Goal: Task Accomplishment & Management: Use online tool/utility

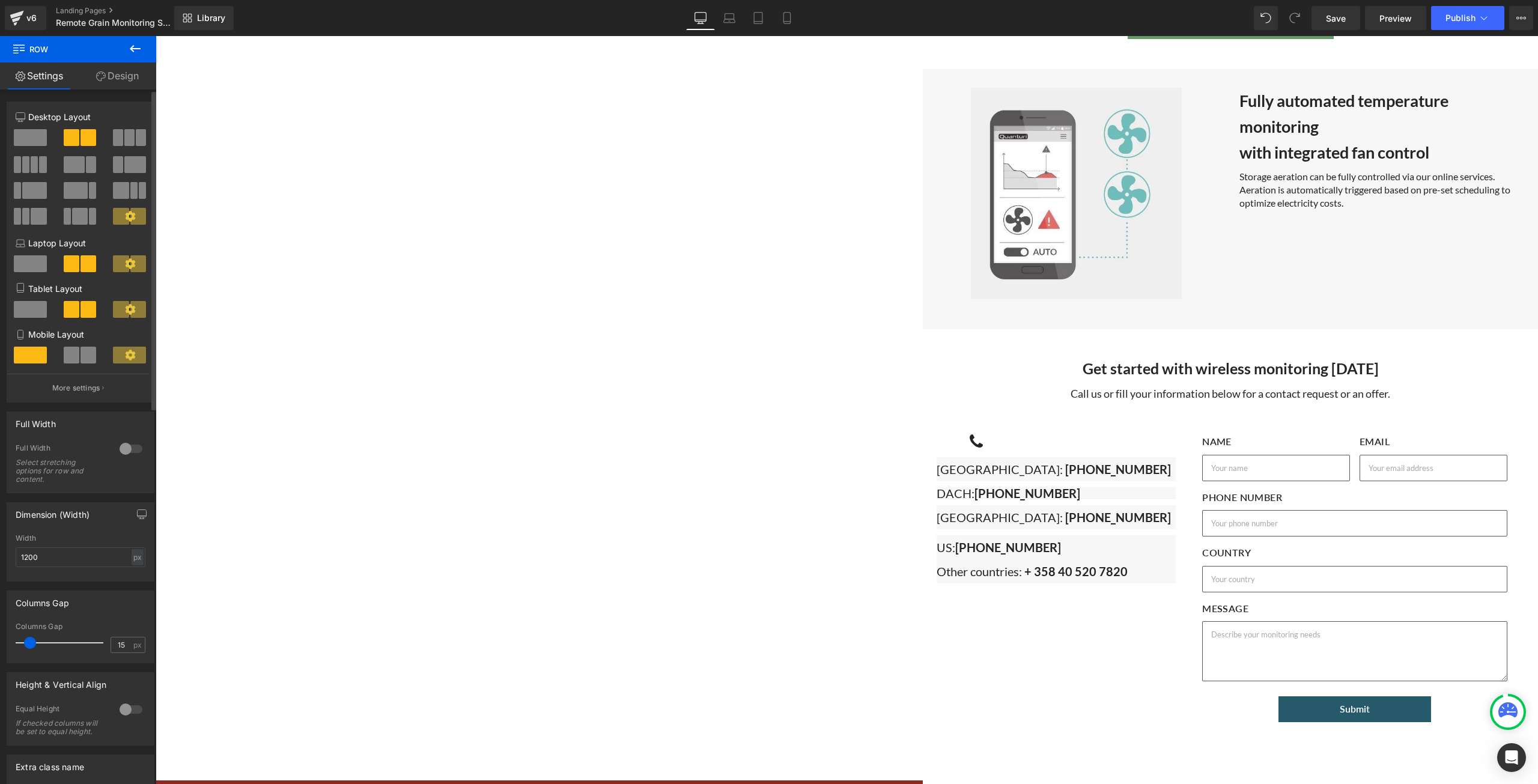
scroll to position [3611, 0]
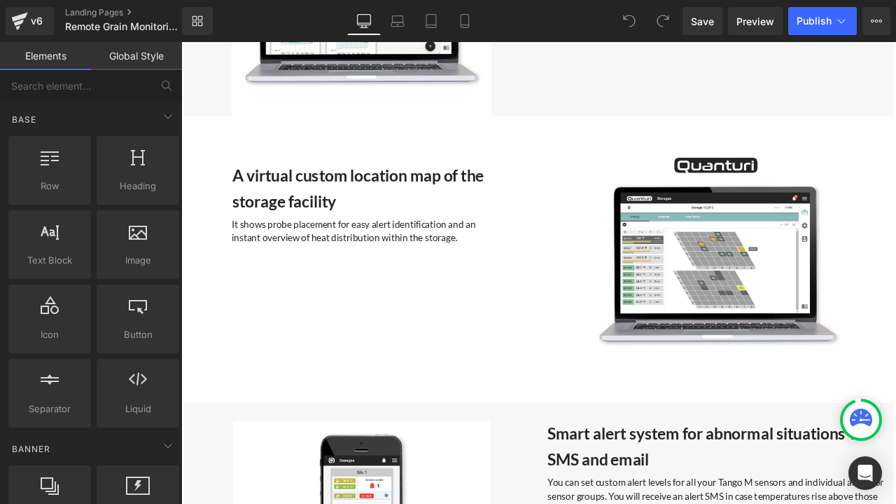
scroll to position [3361, 0]
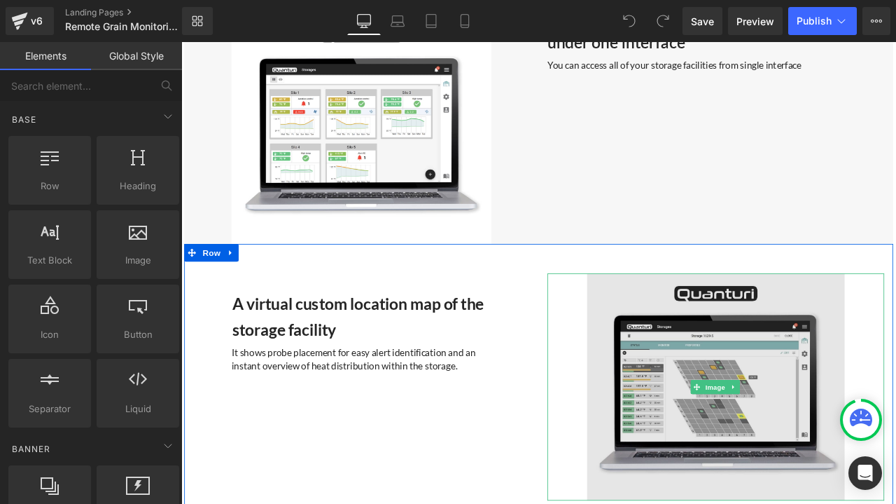
click at [786, 395] on img at bounding box center [815, 450] width 399 height 269
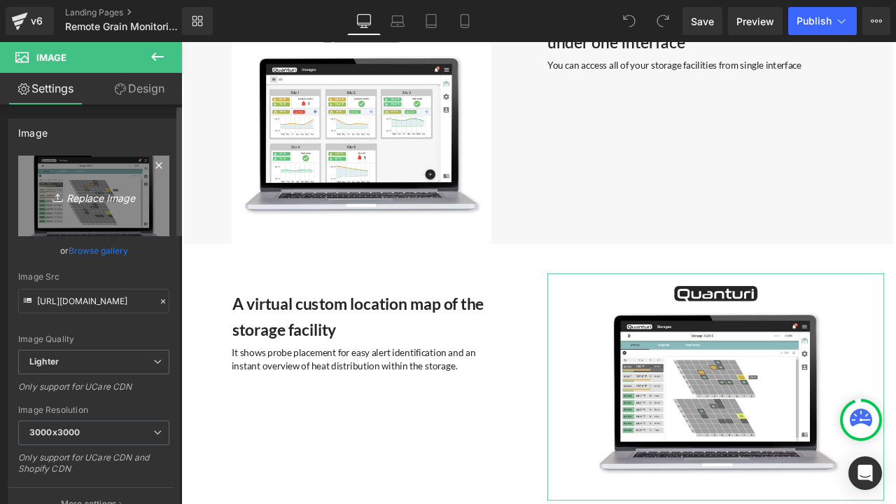
click at [113, 208] on link "Replace Image" at bounding box center [93, 195] width 151 height 81
type input "C:\fakepath\grain_storage.jpg"
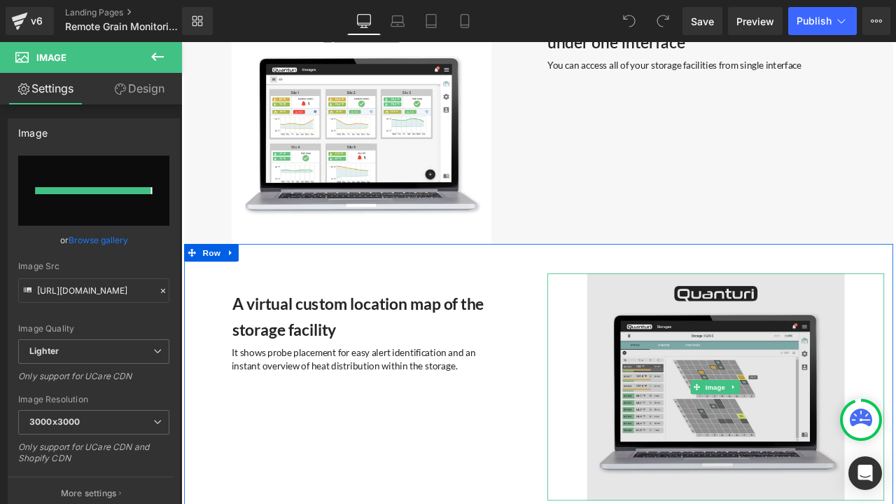
type input "https://ucarecdn.com/d009f253-38ae-4ad1-989f-620e70e900c7/-/format/auto/-/previ…"
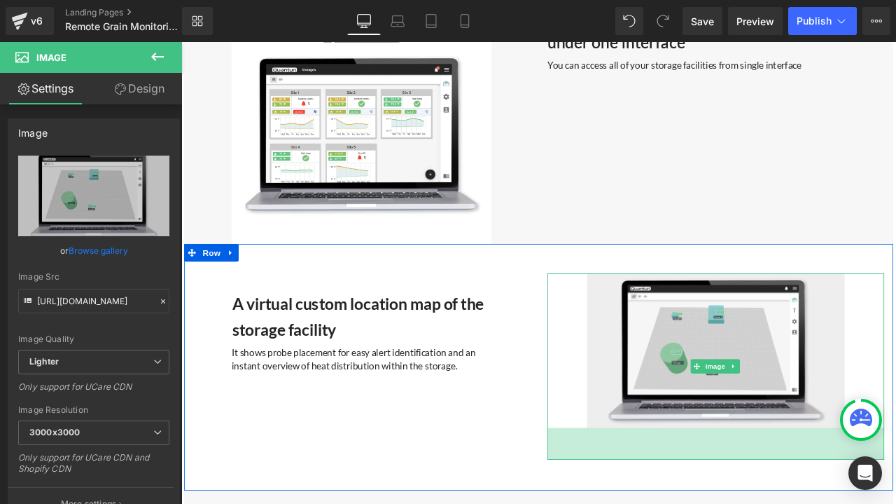
drag, startPoint x: 802, startPoint y: 487, endPoint x: 805, endPoint y: 525, distance: 37.9
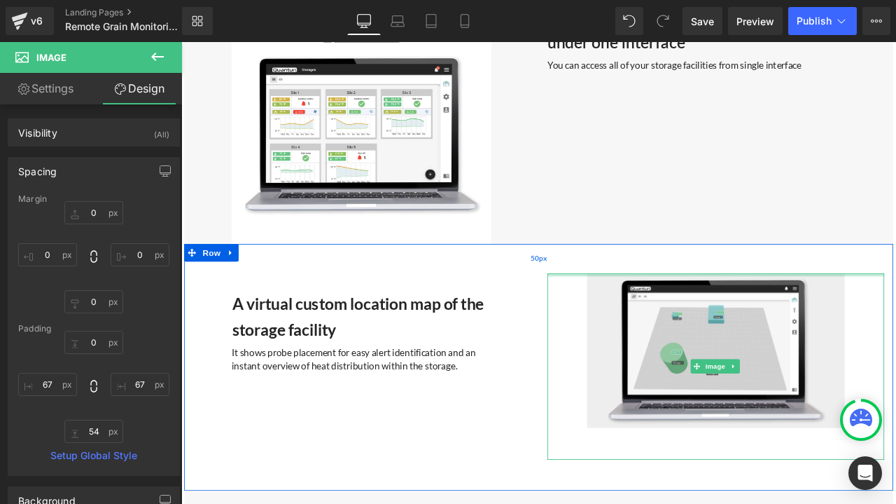
type input "0px"
drag, startPoint x: 821, startPoint y: 308, endPoint x: 821, endPoint y: 297, distance: 11.2
click at [821, 297] on div "A virtual custom location map of the storage facility Heading It shows probe pl…" at bounding box center [605, 427] width 840 height 293
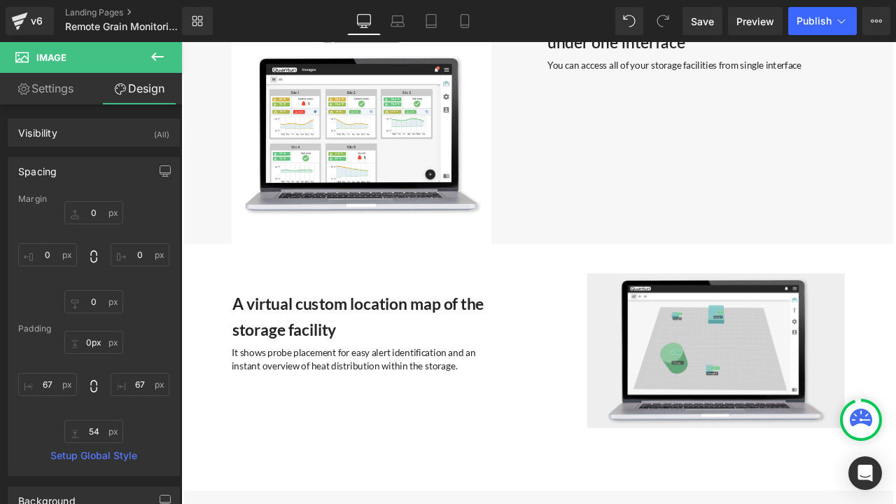
click at [451, 445] on div "Rendering Content" at bounding box center [448, 447] width 86 height 15
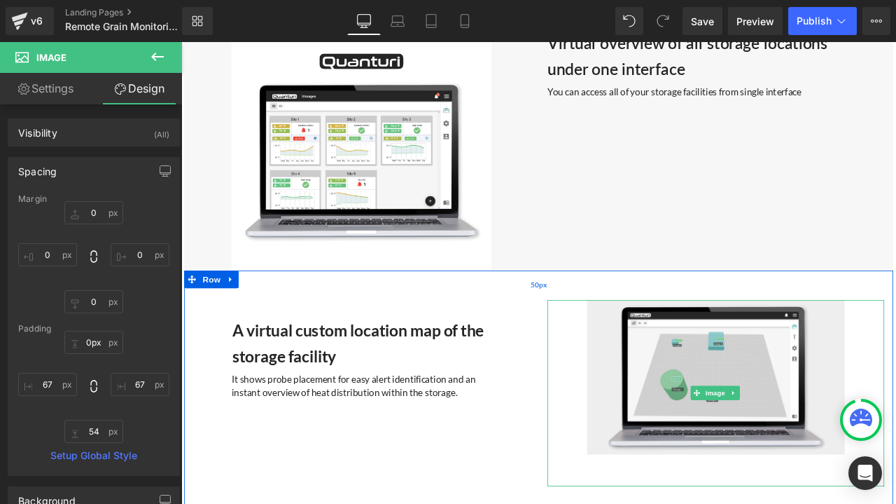
scroll to position [3221, 0]
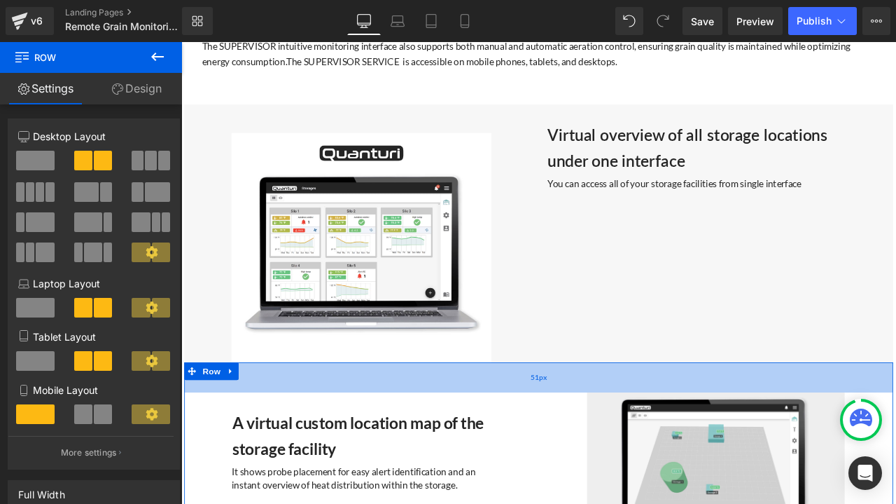
click at [826, 445] on div "51px" at bounding box center [605, 439] width 840 height 36
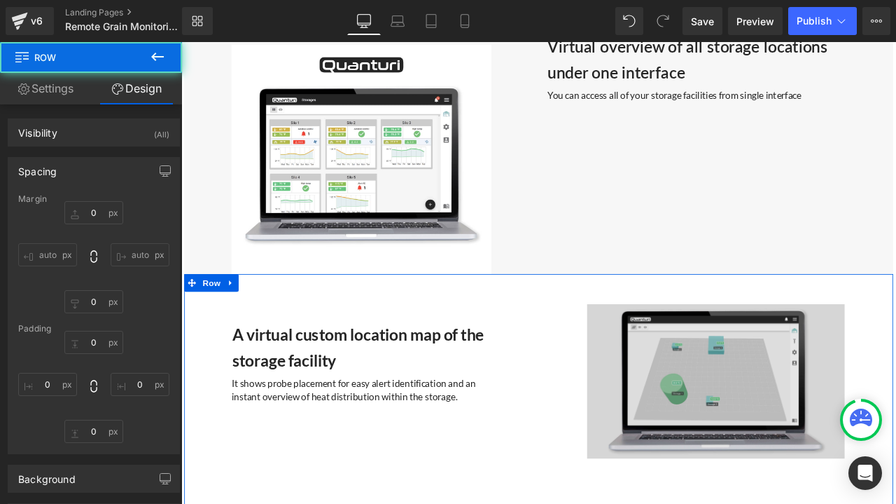
type input "0"
type input "51"
type input "0"
type input "52"
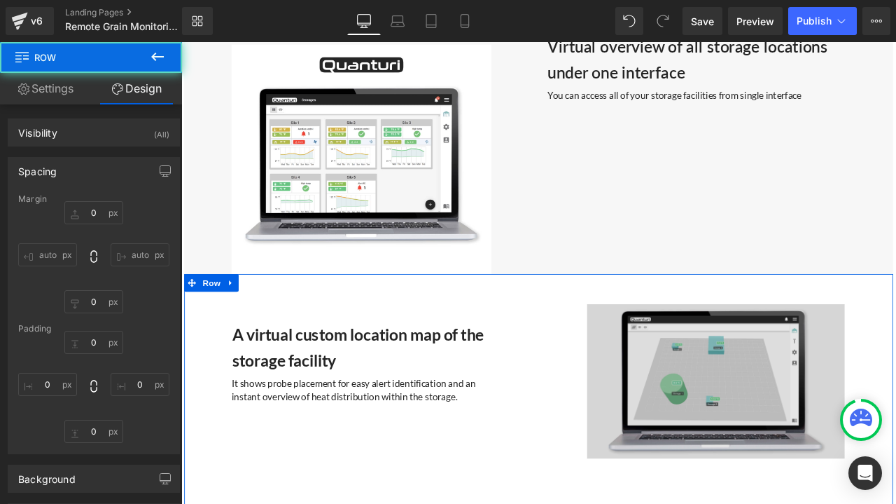
type input "0"
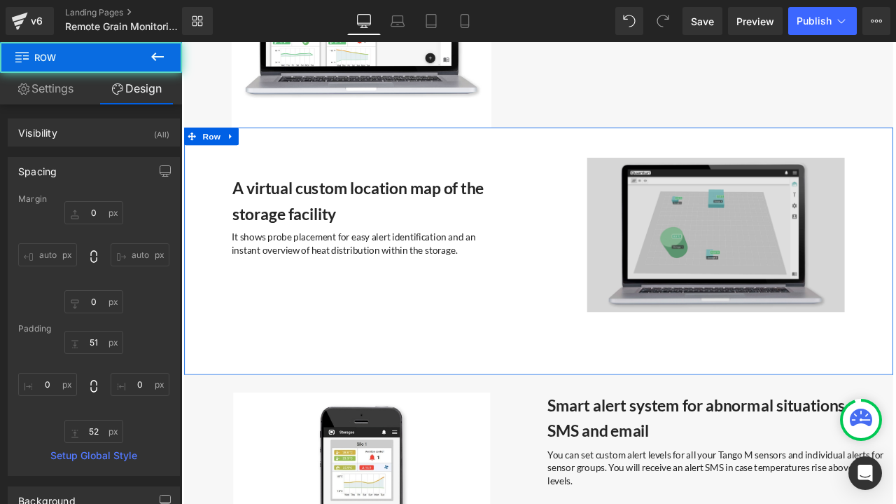
scroll to position [3502, 0]
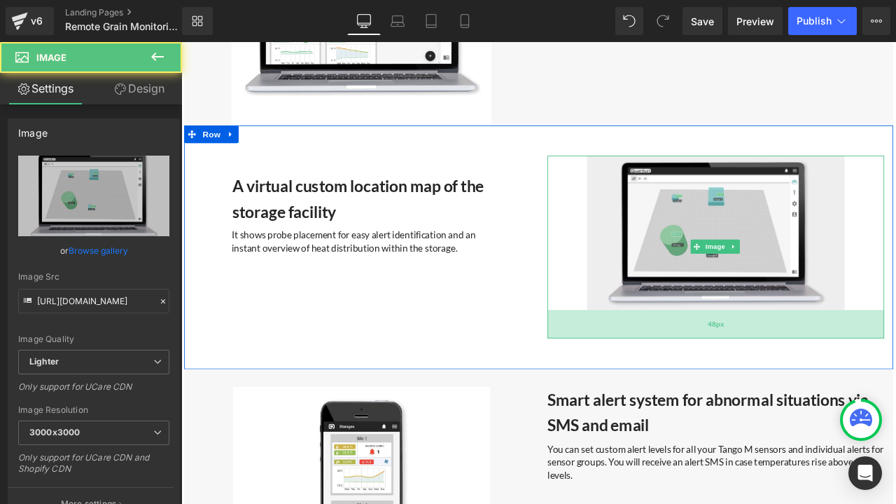
click at [800, 359] on div "48px" at bounding box center [815, 376] width 399 height 34
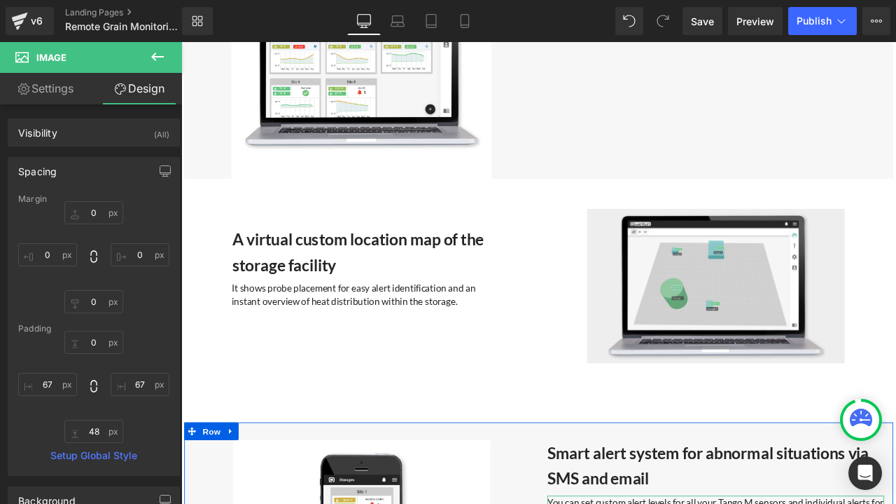
scroll to position [3361, 0]
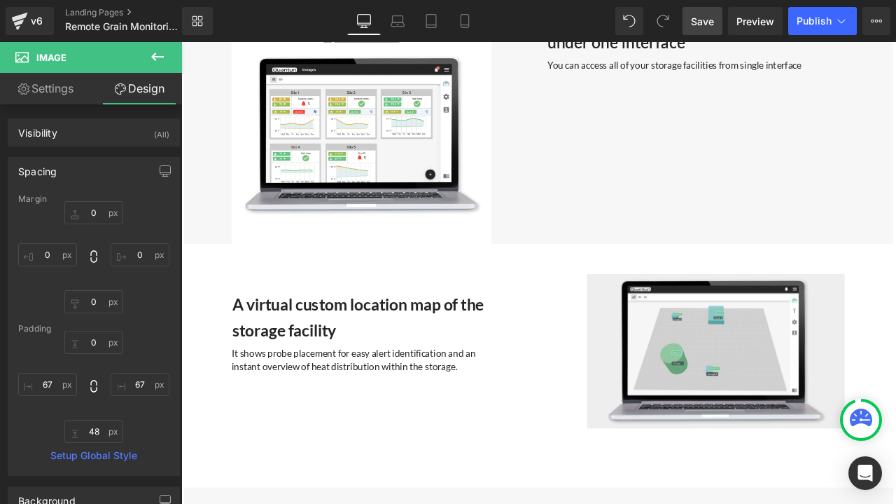
click at [712, 22] on span "Save" at bounding box center [702, 21] width 23 height 15
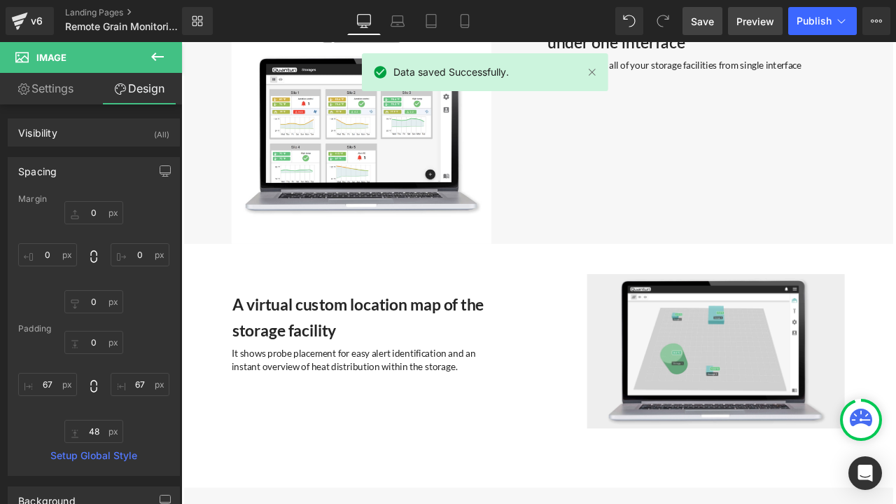
click at [754, 20] on span "Preview" at bounding box center [756, 21] width 38 height 15
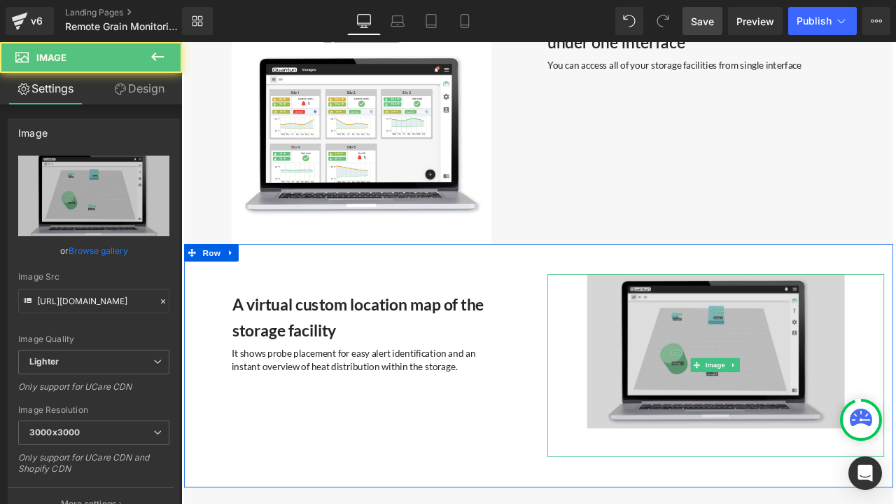
click at [693, 405] on img at bounding box center [815, 425] width 399 height 217
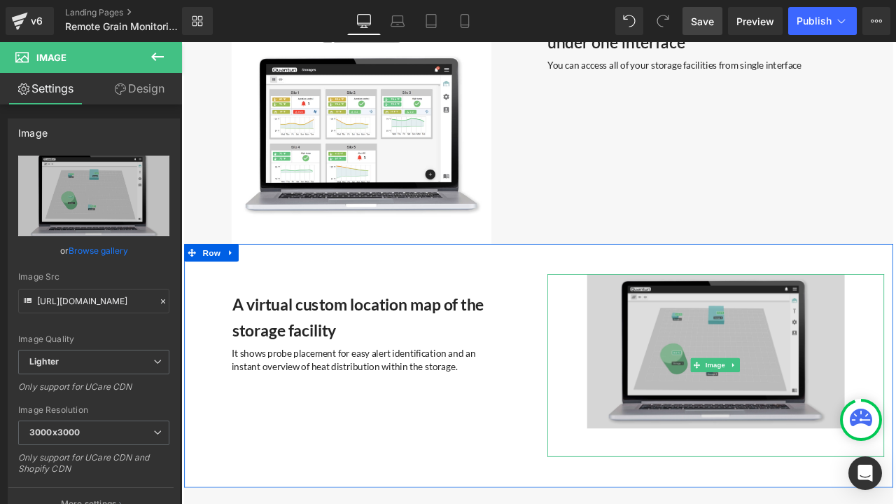
click at [771, 382] on img at bounding box center [815, 425] width 399 height 217
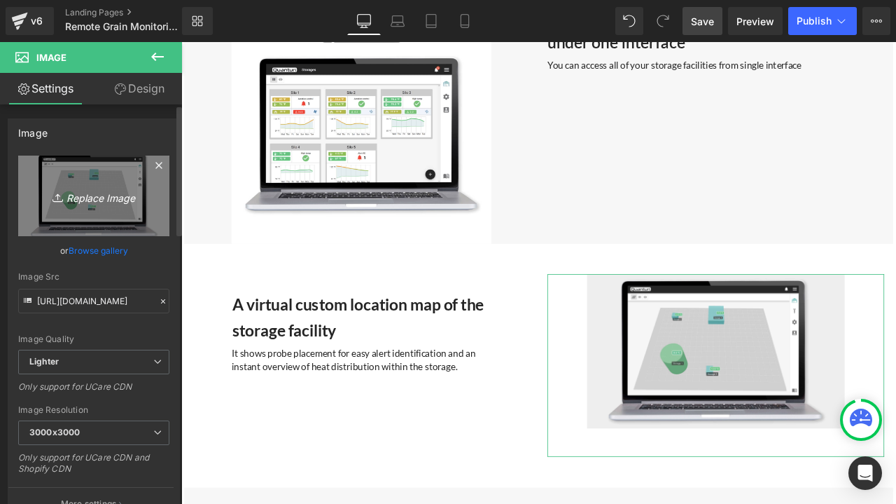
click at [113, 193] on icon "Replace Image" at bounding box center [94, 196] width 112 height 18
type input "C:\fakepath\grain_storage 1.jpg"
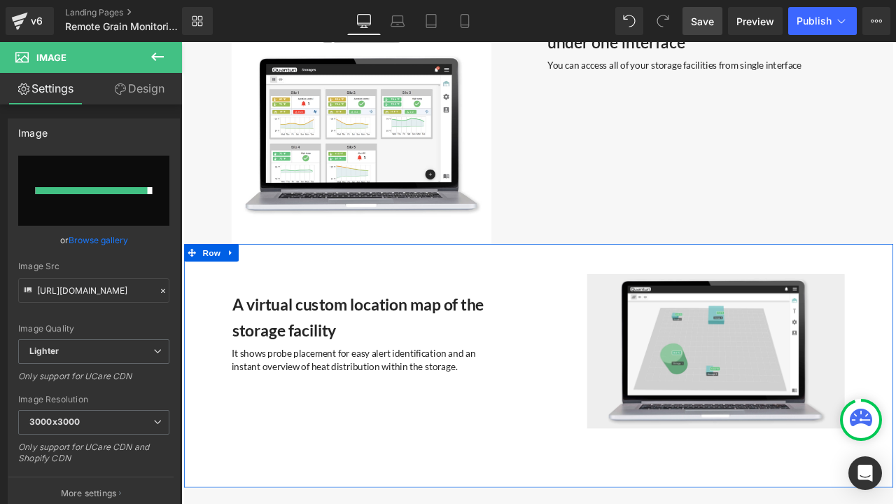
type input "https://ucarecdn.com/98421f2d-6241-430d-86b1-5259c7349124/-/format/auto/-/previ…"
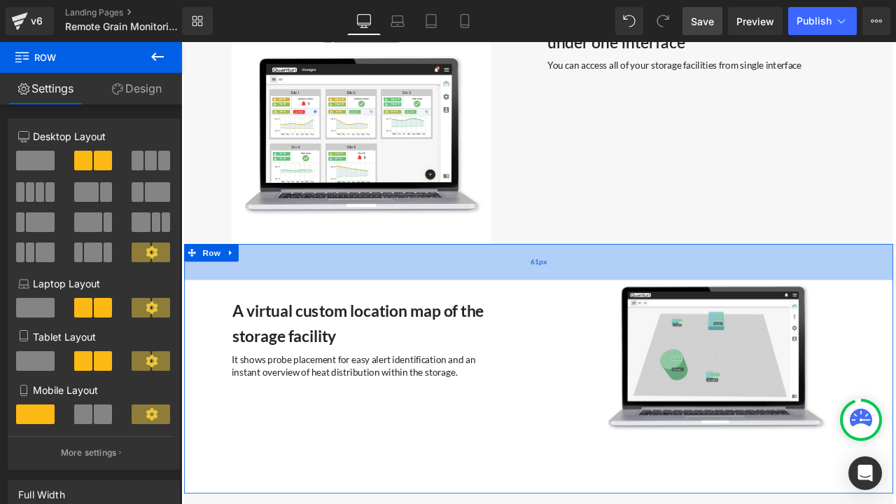
drag, startPoint x: 581, startPoint y: 296, endPoint x: 582, endPoint y: 303, distance: 7.0
click at [582, 303] on div "61px" at bounding box center [605, 302] width 840 height 43
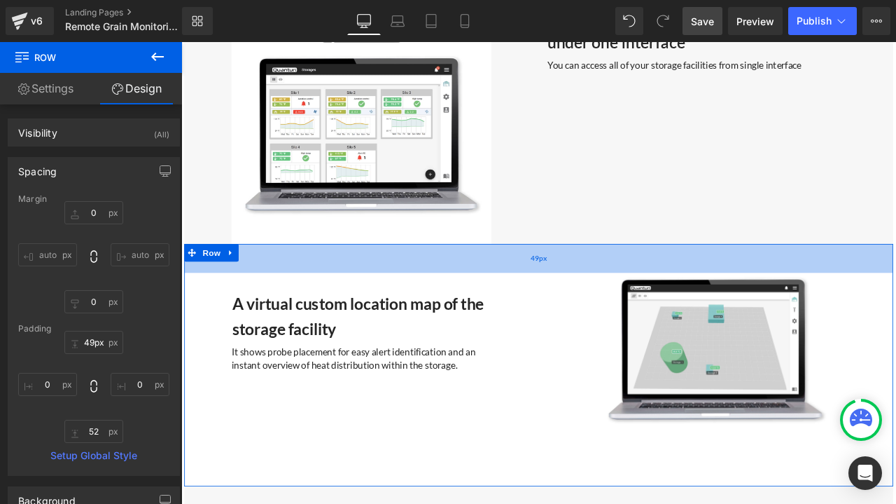
type input "50px"
drag, startPoint x: 578, startPoint y: 294, endPoint x: 574, endPoint y: 286, distance: 8.5
click at [574, 286] on div "50px" at bounding box center [605, 298] width 840 height 35
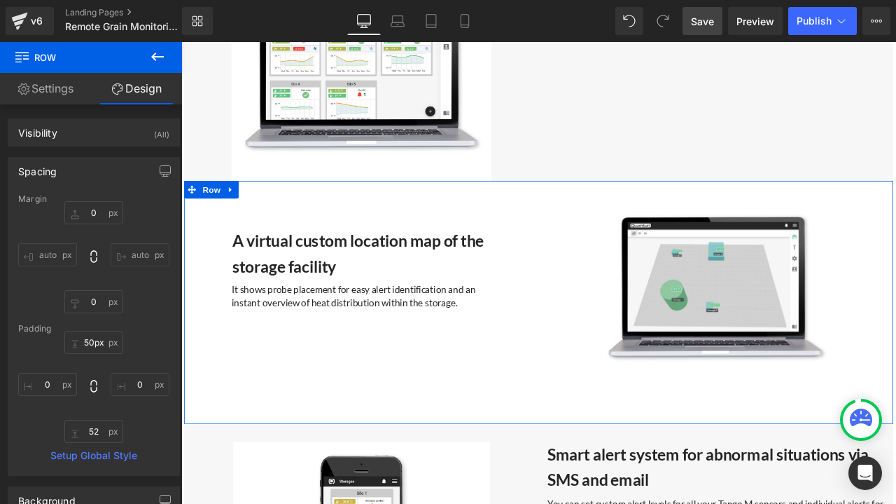
scroll to position [3572, 0]
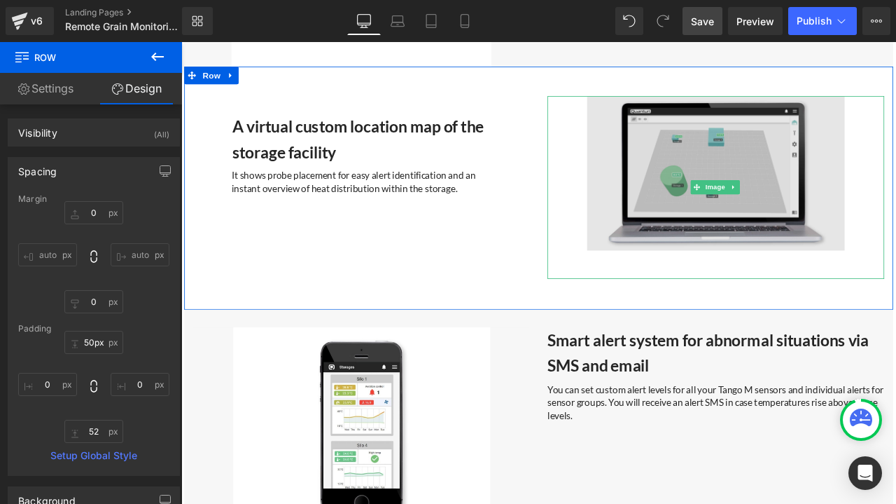
click at [853, 172] on img at bounding box center [815, 214] width 399 height 217
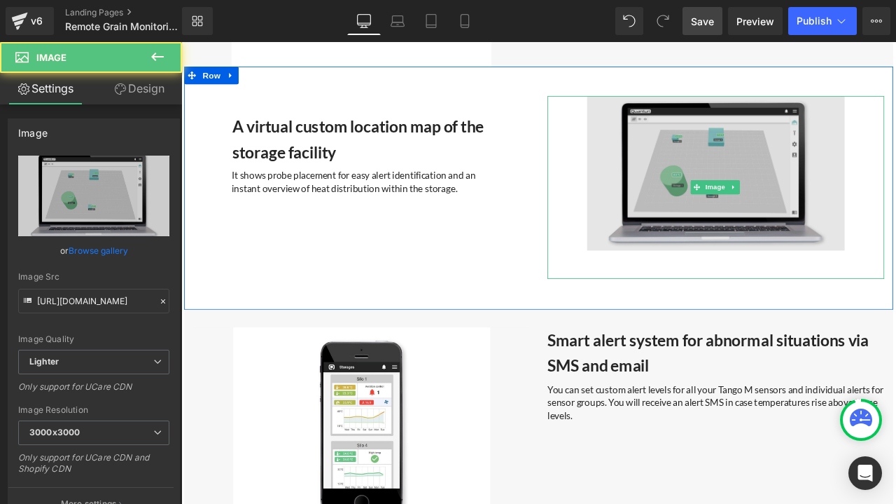
click at [660, 153] on img at bounding box center [815, 214] width 399 height 217
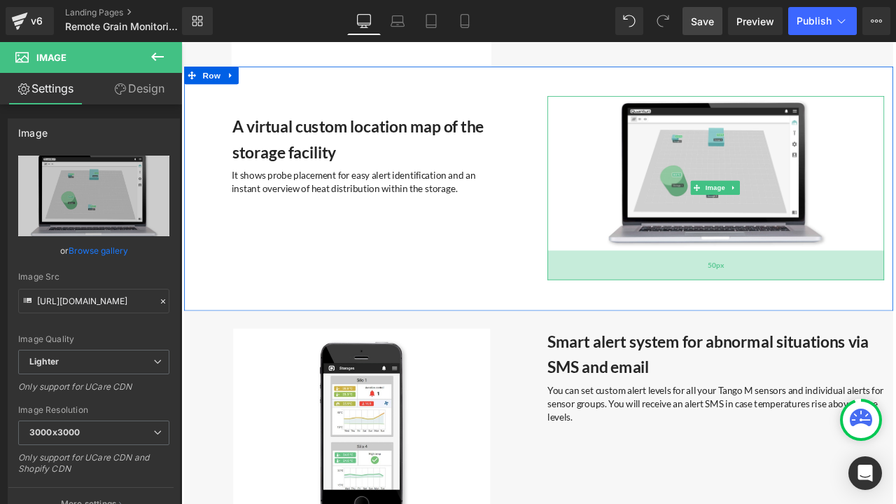
click at [896, 292] on div "50px" at bounding box center [815, 306] width 399 height 35
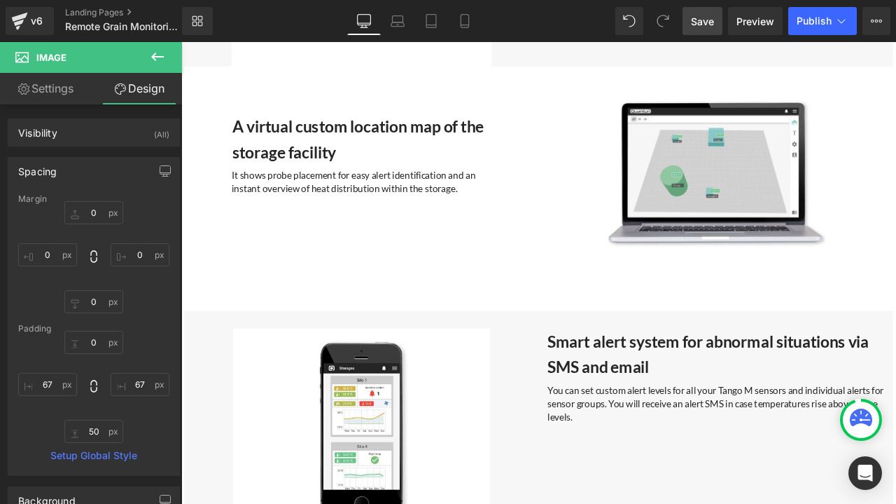
click at [711, 17] on span "Save" at bounding box center [702, 21] width 23 height 15
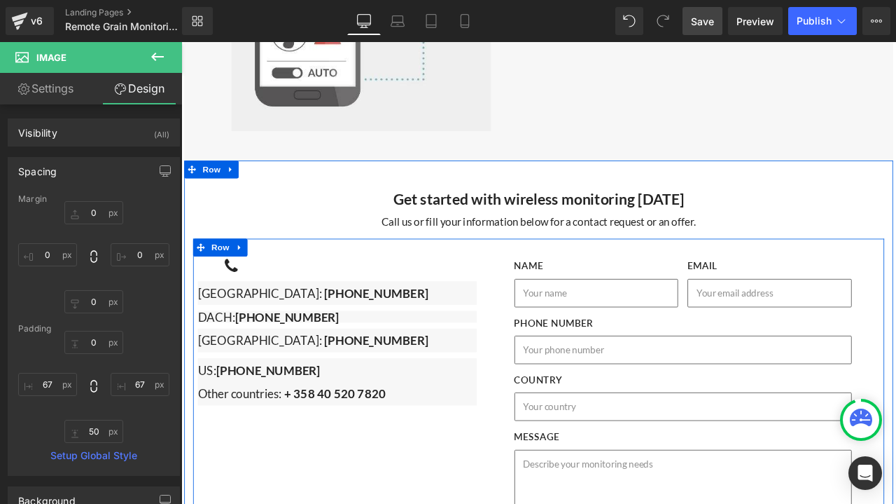
scroll to position [4902, 0]
